Goal: Transaction & Acquisition: Purchase product/service

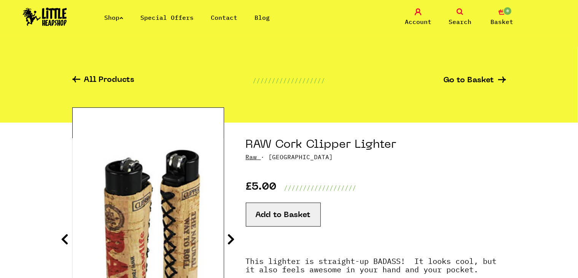
click at [460, 19] on span "Search" at bounding box center [459, 21] width 23 height 9
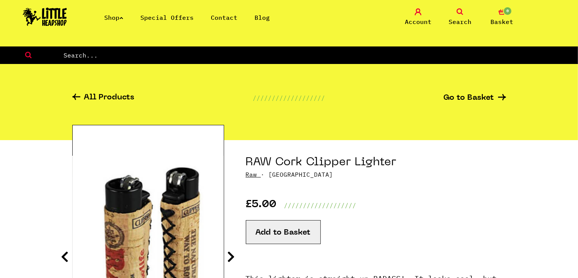
click at [361, 57] on input "text" at bounding box center [320, 55] width 515 height 10
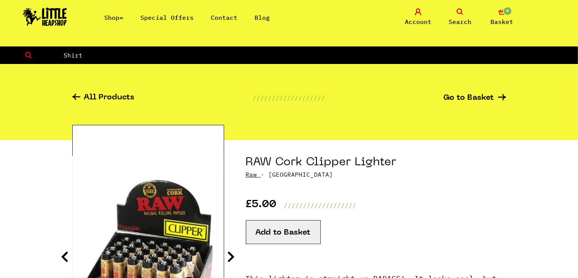
type input "Shirt"
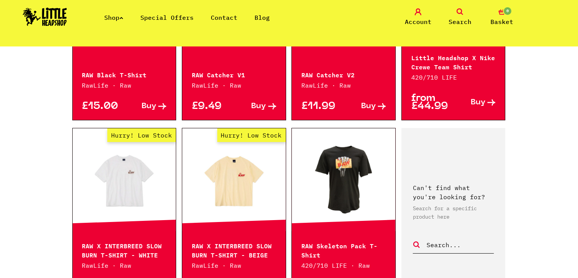
scroll to position [523, 0]
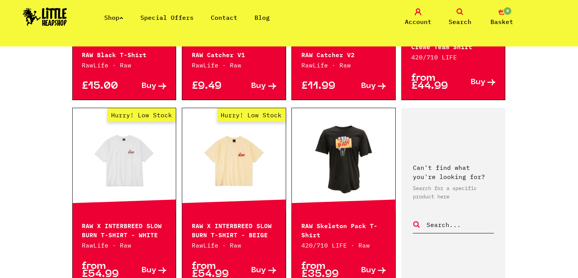
click at [343, 179] on link at bounding box center [343, 159] width 103 height 76
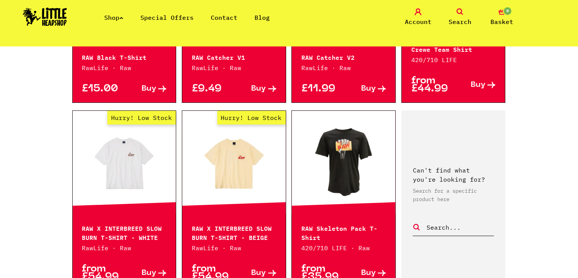
scroll to position [519, 0]
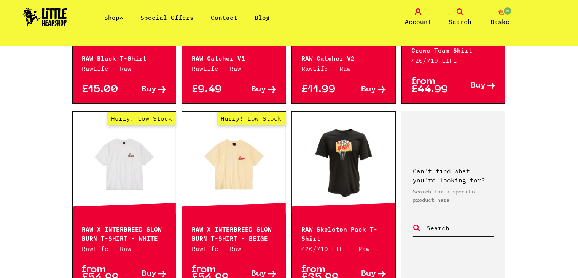
click at [131, 164] on link "Hurry! Low Stock" at bounding box center [124, 163] width 103 height 76
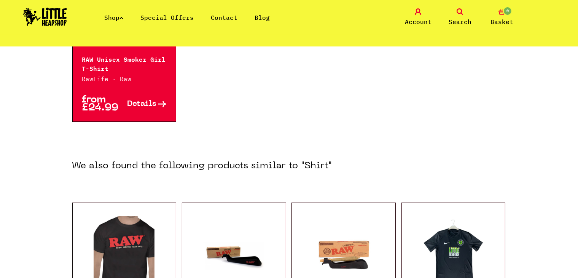
scroll to position [344, 0]
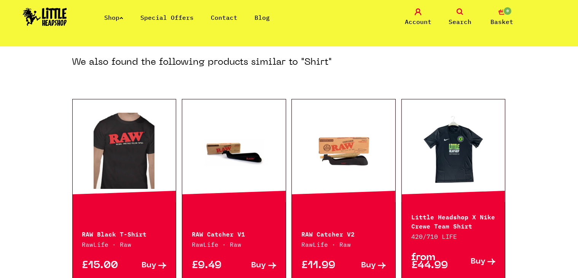
click at [140, 172] on link at bounding box center [124, 151] width 103 height 76
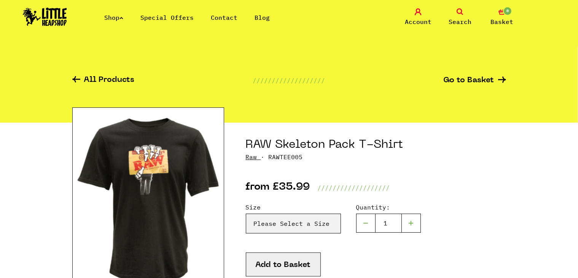
scroll to position [52, 0]
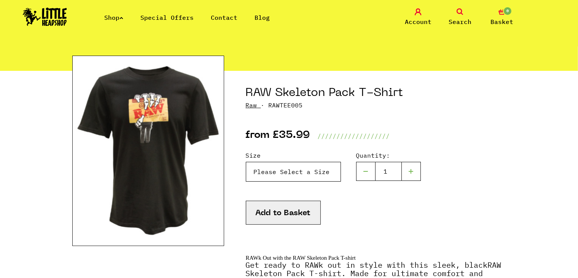
click at [311, 167] on select "Please Select a Size Small - £35.99 Medium - £35.99 Large - £35.99 XL - £35.99" at bounding box center [293, 172] width 95 height 20
select select "1853"
click at [246, 162] on select "Please Select a Size Small - £35.99 Medium - £35.99 Large - £35.99 XL - £35.99" at bounding box center [293, 172] width 95 height 20
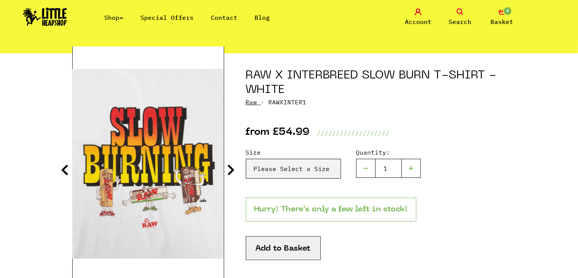
scroll to position [67, 0]
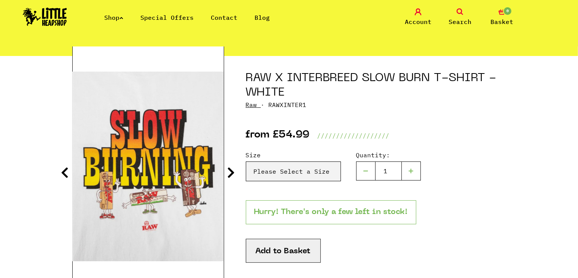
click at [230, 170] on icon at bounding box center [231, 172] width 8 height 12
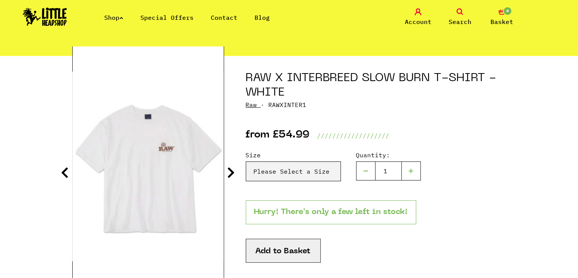
click at [230, 170] on icon at bounding box center [231, 172] width 8 height 12
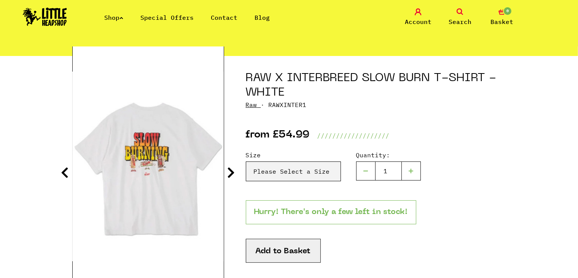
click at [230, 170] on icon at bounding box center [231, 172] width 8 height 12
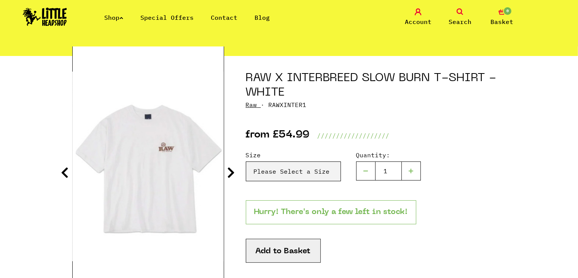
click at [230, 170] on icon at bounding box center [231, 172] width 8 height 12
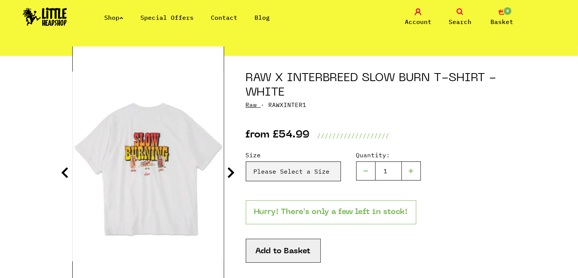
click at [230, 170] on icon at bounding box center [231, 172] width 8 height 12
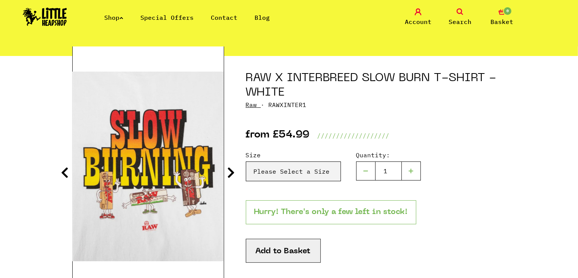
click at [456, 16] on link "Search" at bounding box center [460, 17] width 38 height 18
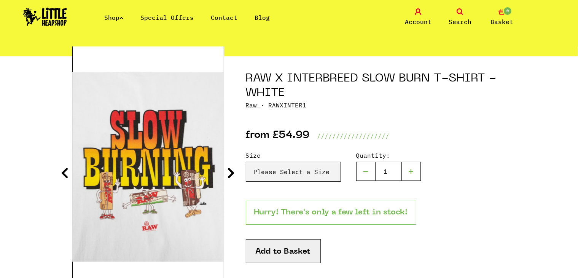
scroll to position [0, 0]
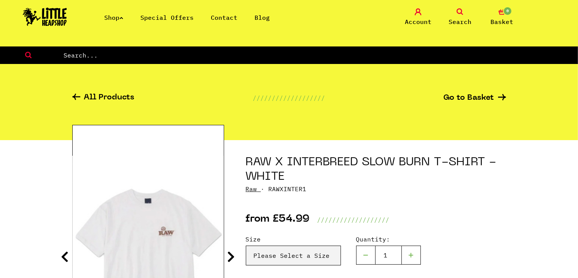
click at [400, 59] on input "text" at bounding box center [320, 55] width 515 height 10
type input "hat"
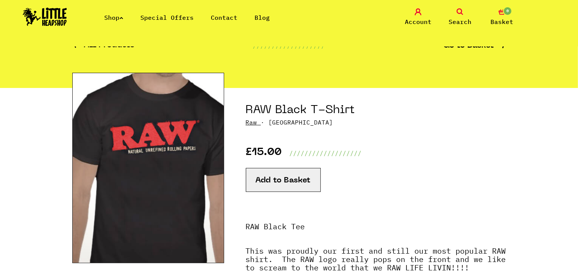
scroll to position [33, 0]
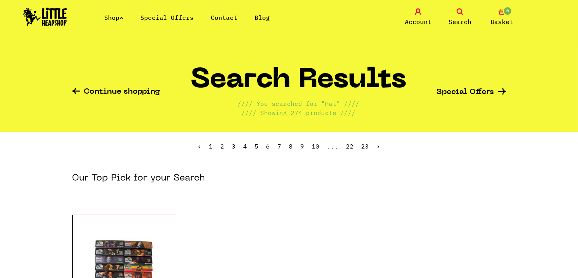
click at [453, 15] on link "Search" at bounding box center [460, 17] width 38 height 18
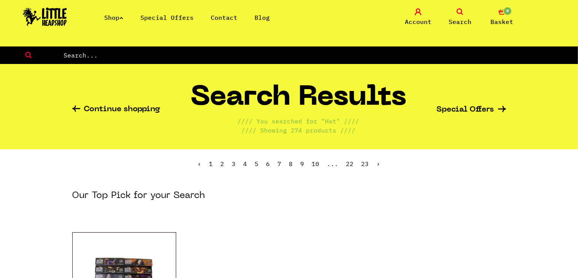
click at [234, 51] on input "text" at bounding box center [320, 55] width 515 height 10
type input "smokerman"
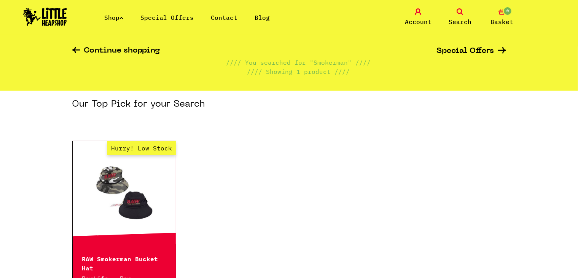
scroll to position [56, 0]
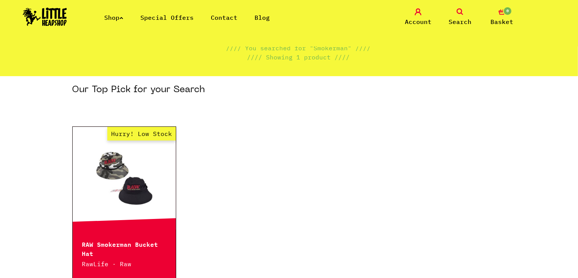
click at [146, 194] on link "Hurry! Low Stock" at bounding box center [124, 178] width 103 height 76
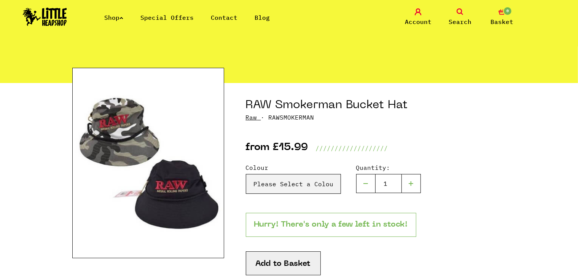
scroll to position [40, 0]
click at [262, 183] on select "Please Select a Colour Camo - Small/Medium - £15.99 Camo - Large - £15.99 Black…" at bounding box center [293, 184] width 95 height 20
select select "926"
click at [246, 174] on select "Please Select a Colour Camo - Small/Medium - £15.99 Camo - Large - £15.99 Black…" at bounding box center [293, 184] width 95 height 20
